Goal: Complete application form

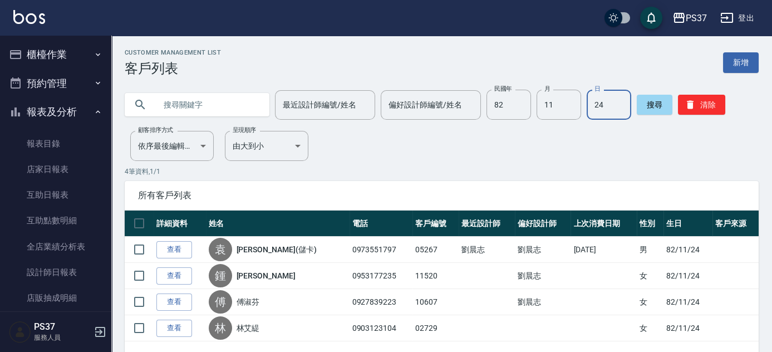
scroll to position [101, 0]
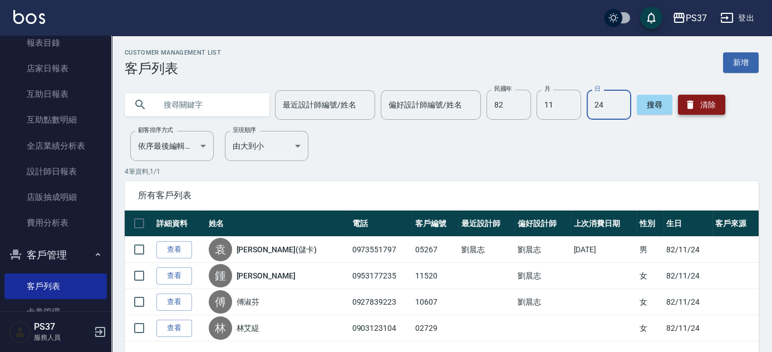
click at [713, 104] on button "清除" at bounding box center [701, 105] width 47 height 20
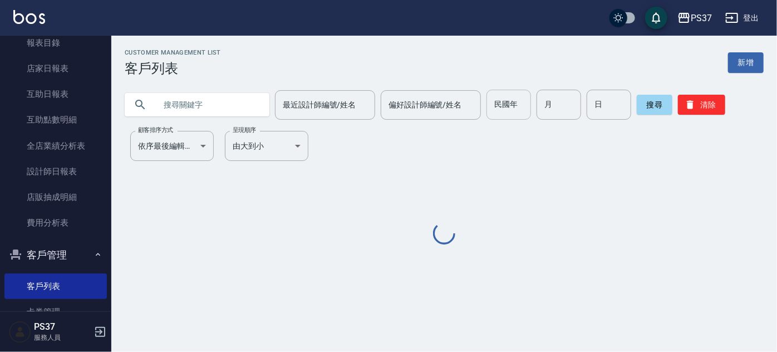
click at [518, 102] on input "民國年" at bounding box center [509, 105] width 45 height 30
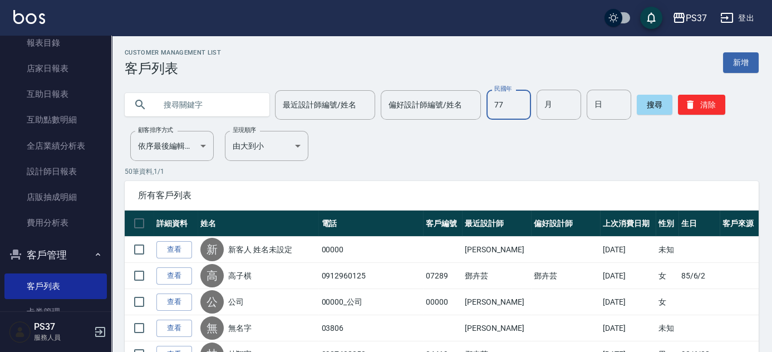
type input "77"
type input "11"
type input "06"
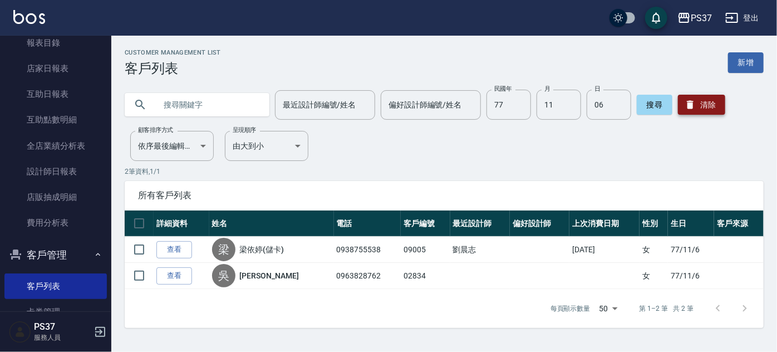
drag, startPoint x: 709, startPoint y: 107, endPoint x: 680, endPoint y: 111, distance: 29.8
click at [709, 108] on button "清除" at bounding box center [701, 105] width 47 height 20
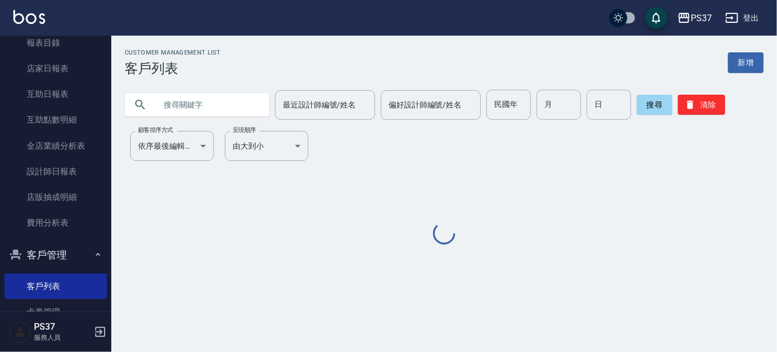
click at [230, 102] on input "text" at bounding box center [208, 105] width 105 height 30
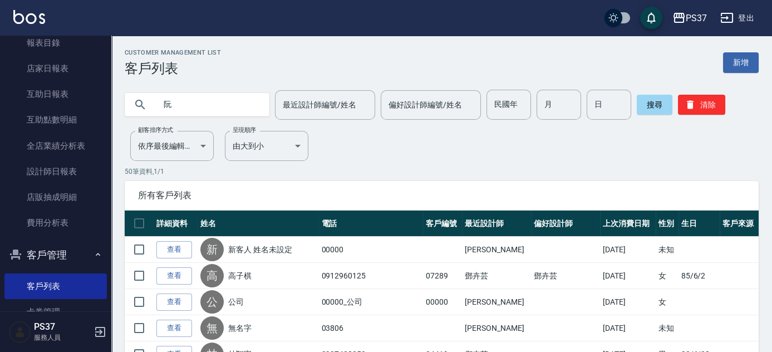
type input "阮"
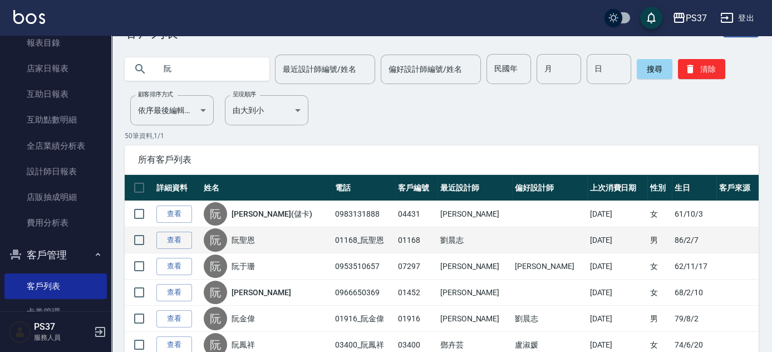
scroll to position [50, 0]
